Goal: Download file/media

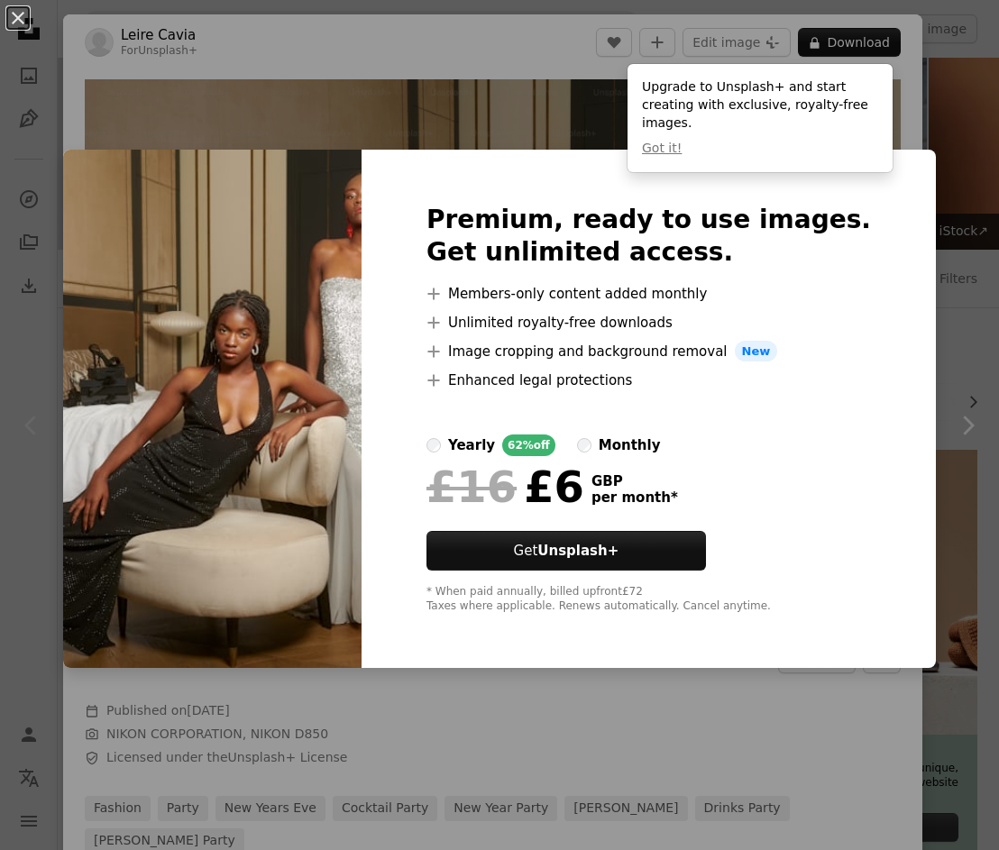
click at [546, 113] on div "An X shape Premium, ready to use images. Get unlimited access. A plus sign Memb…" at bounding box center [499, 425] width 999 height 850
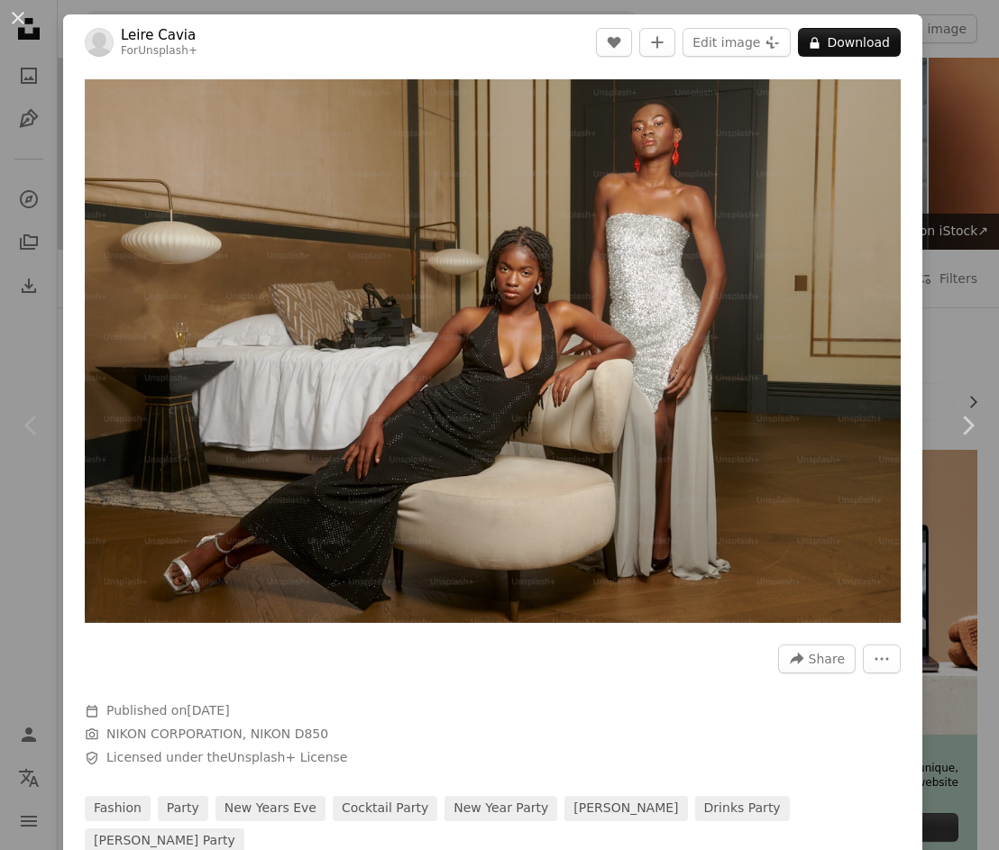
click at [930, 95] on div "An X shape Chevron left Chevron right Leire Cavia For Unsplash+ A heart A plus …" at bounding box center [499, 425] width 999 height 850
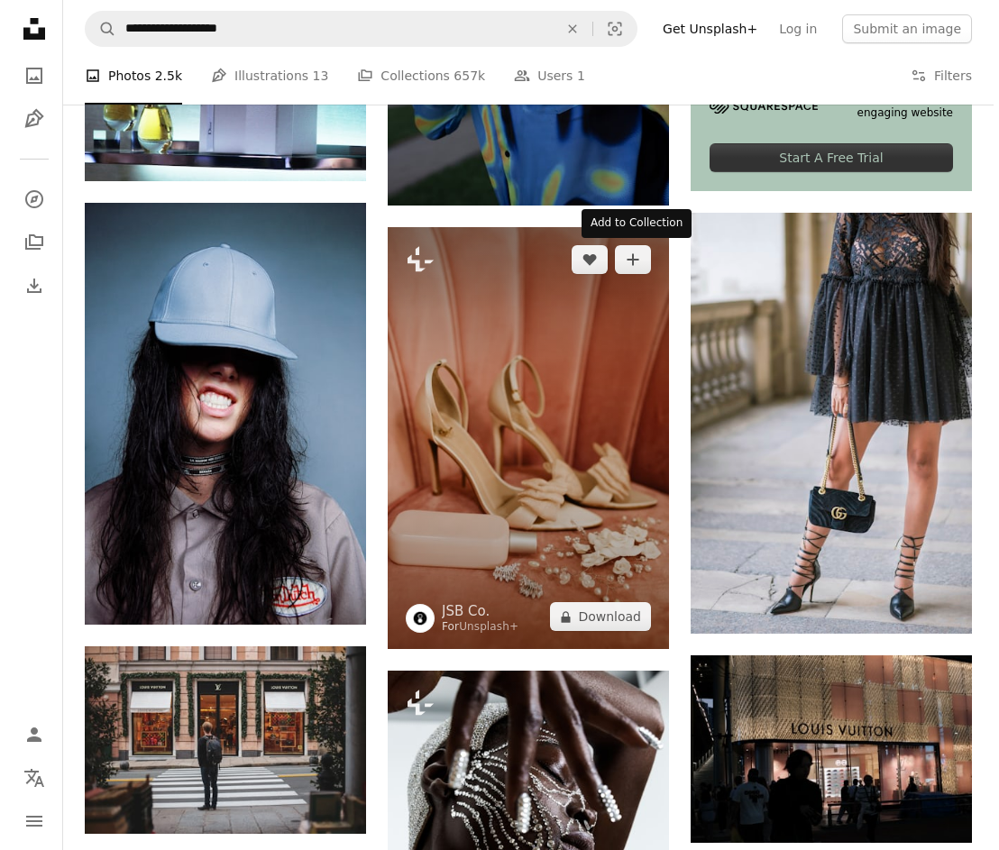
scroll to position [974, 0]
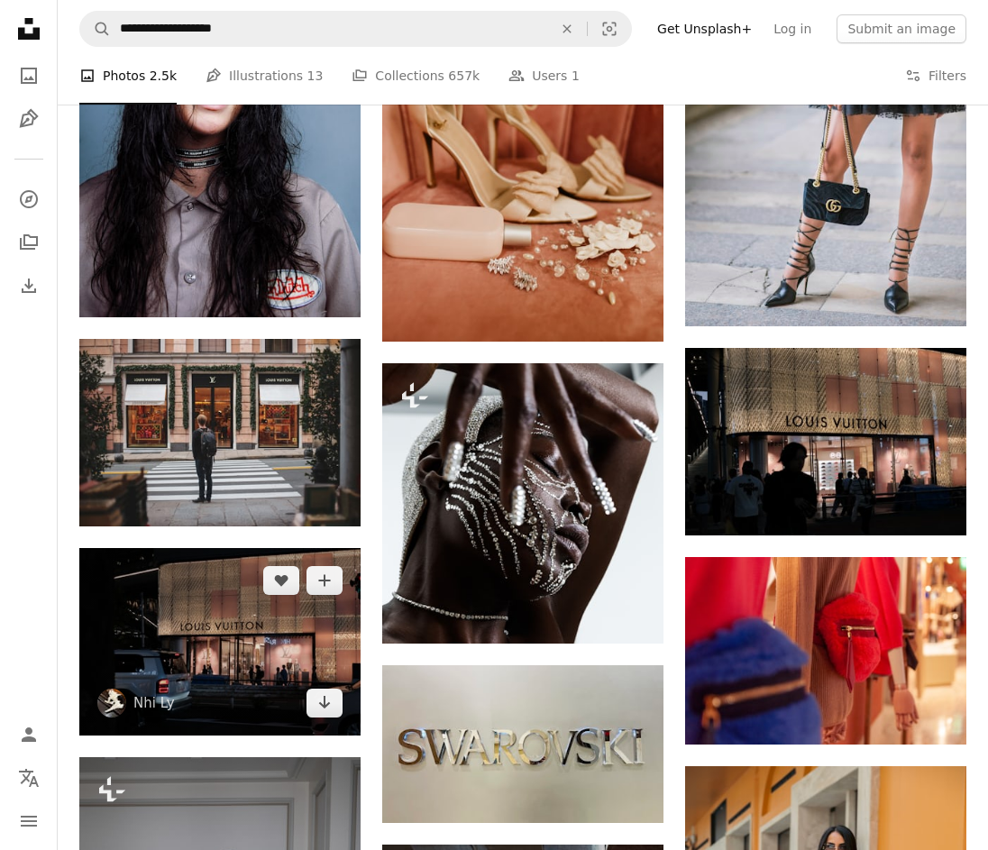
click at [228, 620] on img at bounding box center [219, 642] width 281 height 188
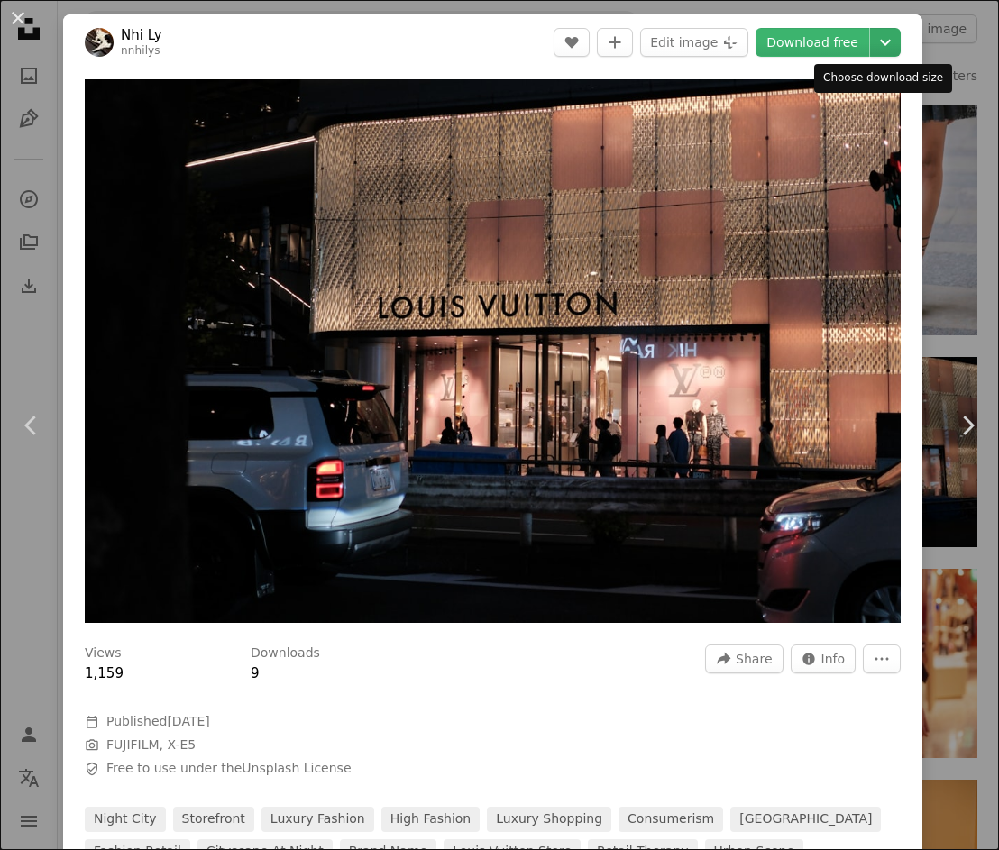
click at [881, 41] on icon "Choose download size" at bounding box center [885, 43] width 11 height 6
click at [512, 592] on dialog "An X shape Chevron left Chevron right [PERSON_NAME] nnhilys A heart A plus sign…" at bounding box center [499, 425] width 999 height 850
click at [947, 122] on div "An X shape Chevron left Chevron right [PERSON_NAME] nnhilys A heart A plus sign…" at bounding box center [499, 425] width 999 height 850
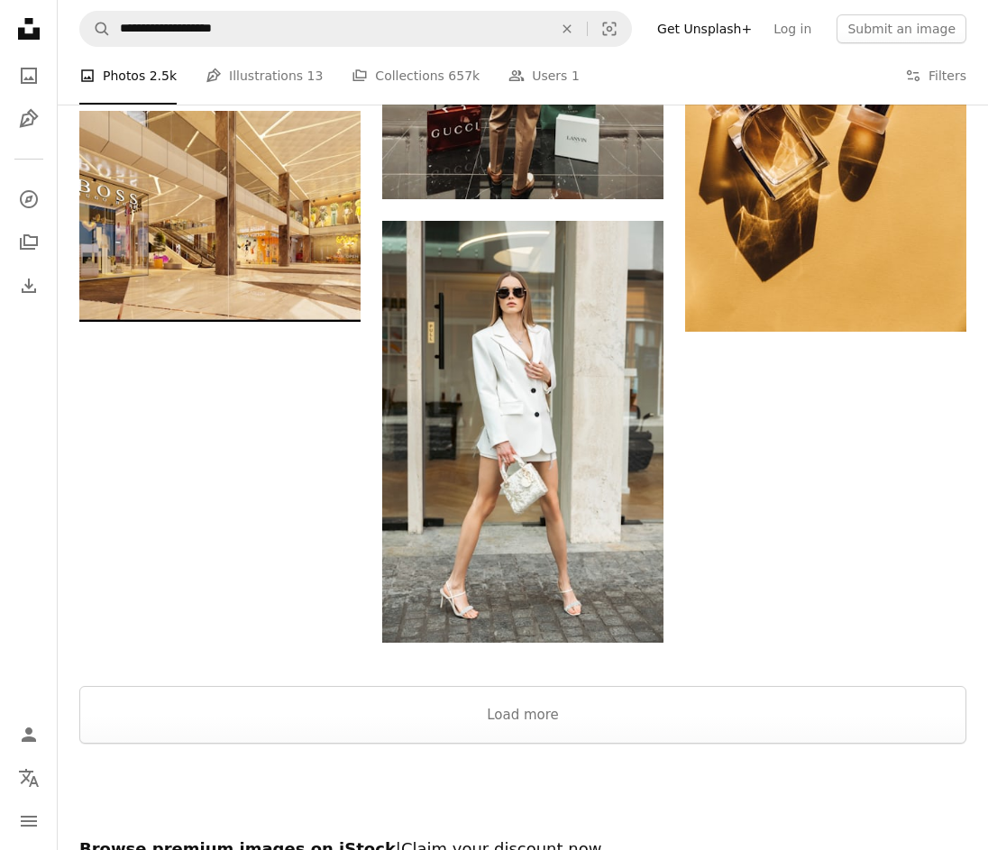
scroll to position [2597, 0]
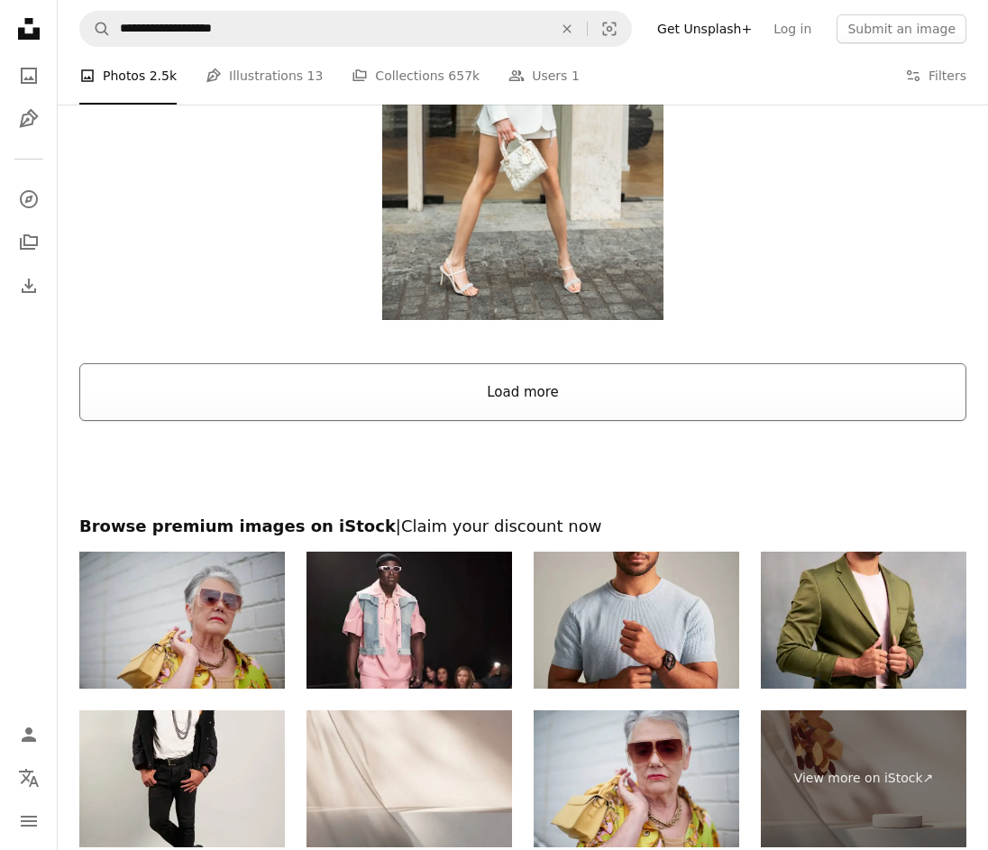
click at [570, 390] on button "Load more" at bounding box center [522, 392] width 887 height 58
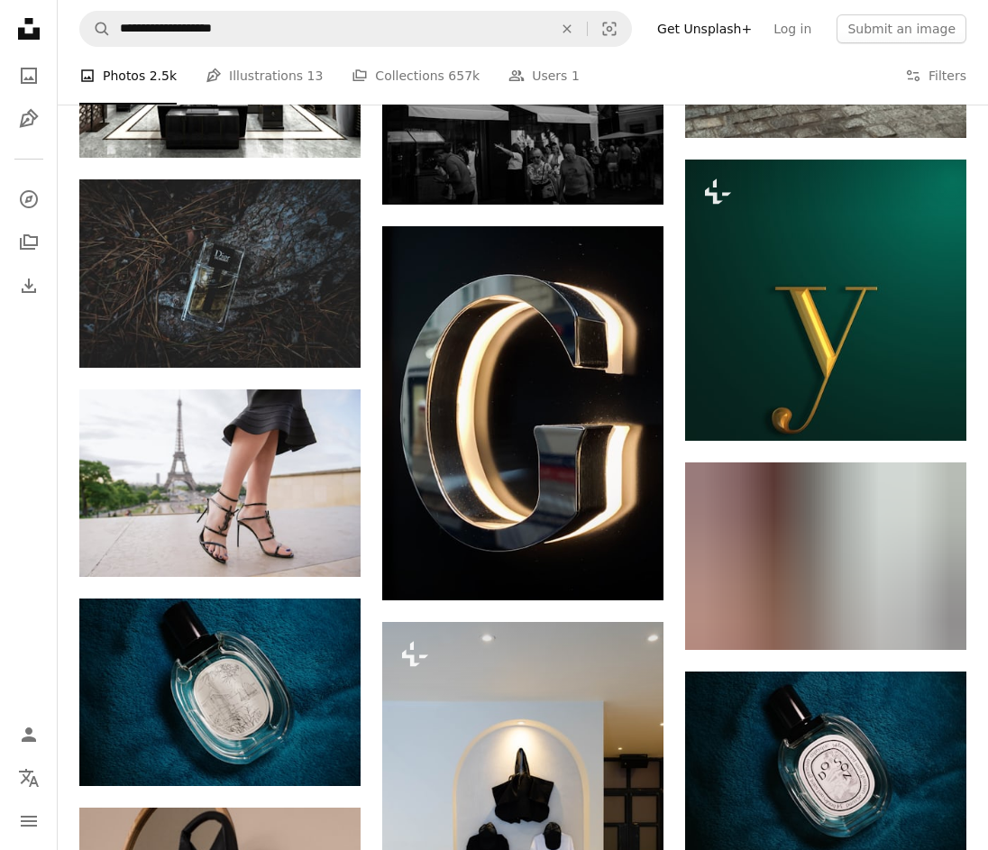
scroll to position [7359, 0]
